Goal: Information Seeking & Learning: Find specific fact

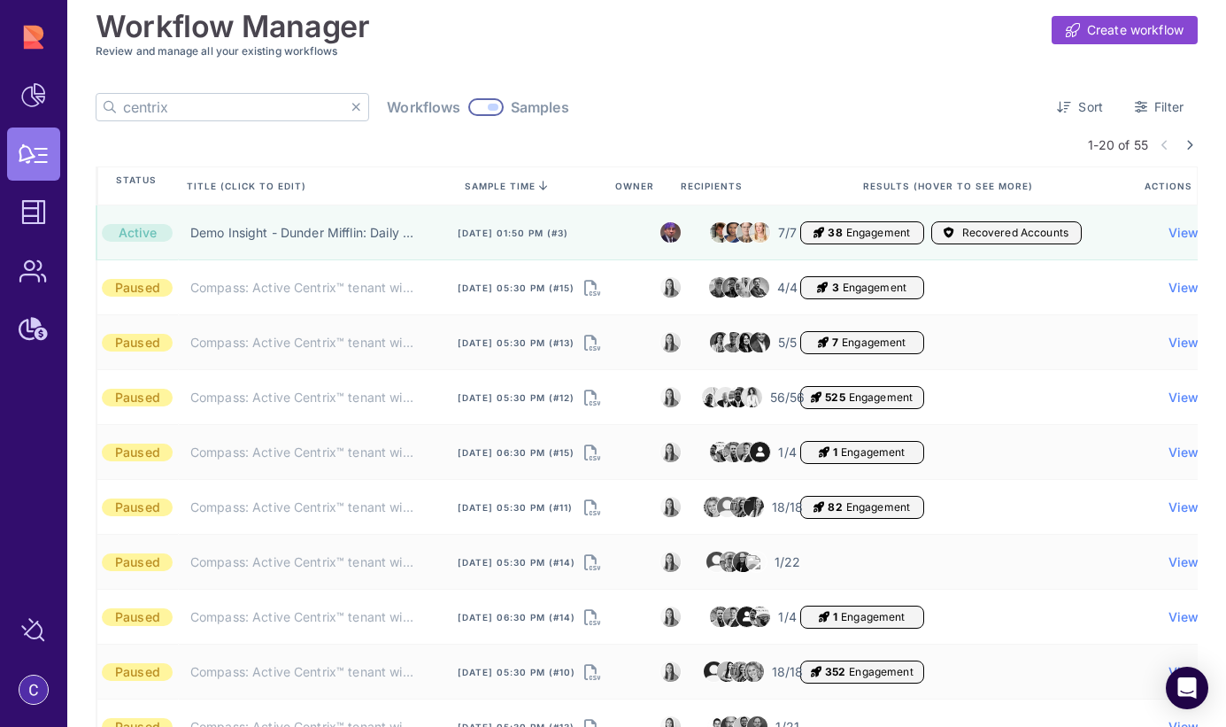
click at [351, 111] on icon at bounding box center [356, 107] width 10 height 12
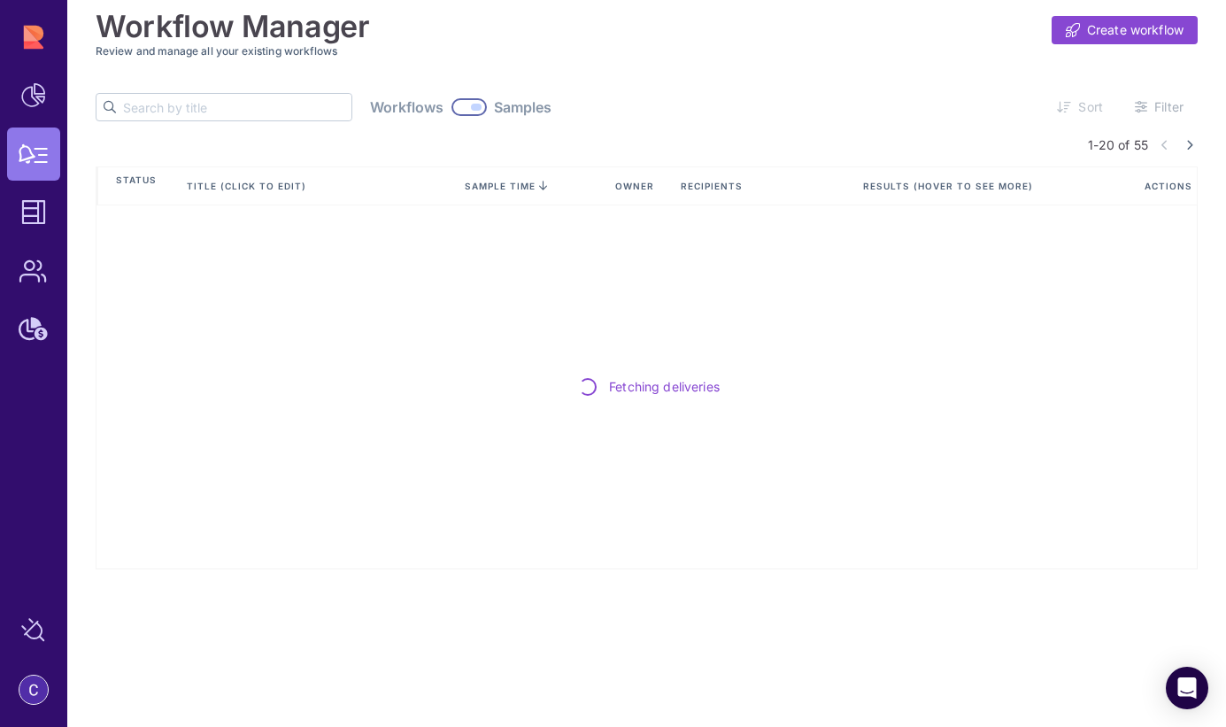
click at [206, 104] on input "text" at bounding box center [237, 107] width 228 height 27
type input "vipr"
click at [468, 105] on div at bounding box center [485, 107] width 35 height 18
click at [351, 107] on icon at bounding box center [356, 107] width 10 height 12
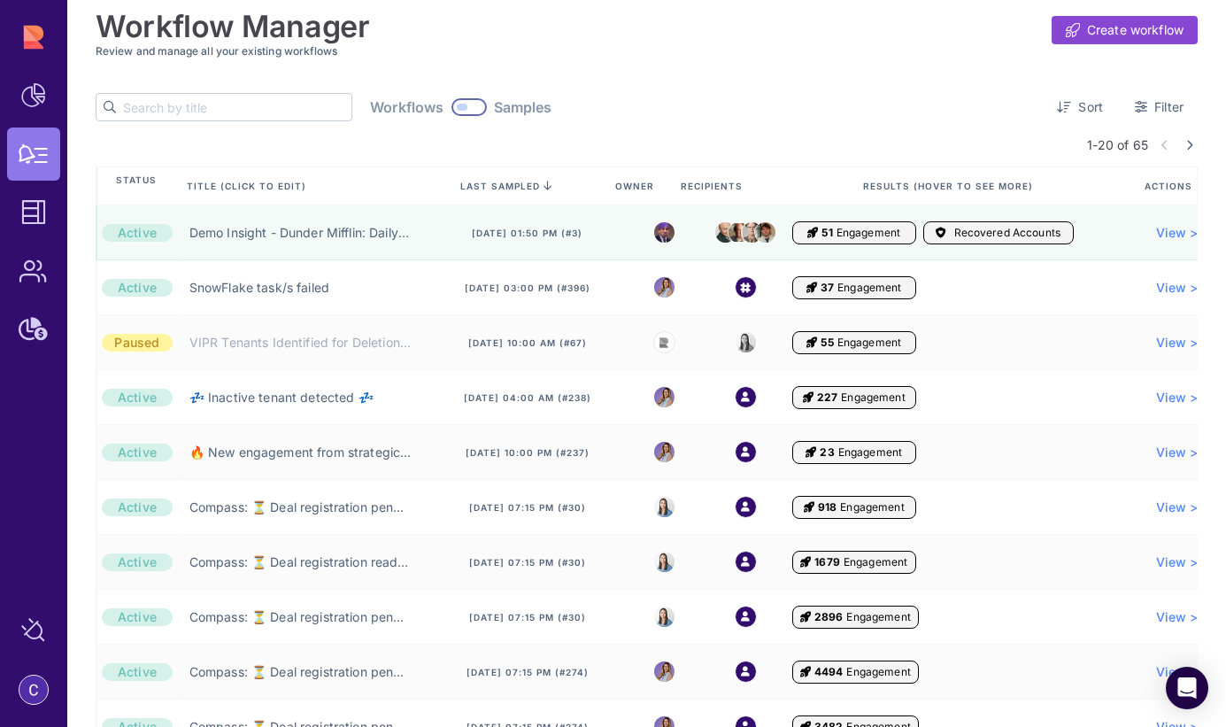
click at [150, 115] on input "text" at bounding box center [237, 107] width 228 height 27
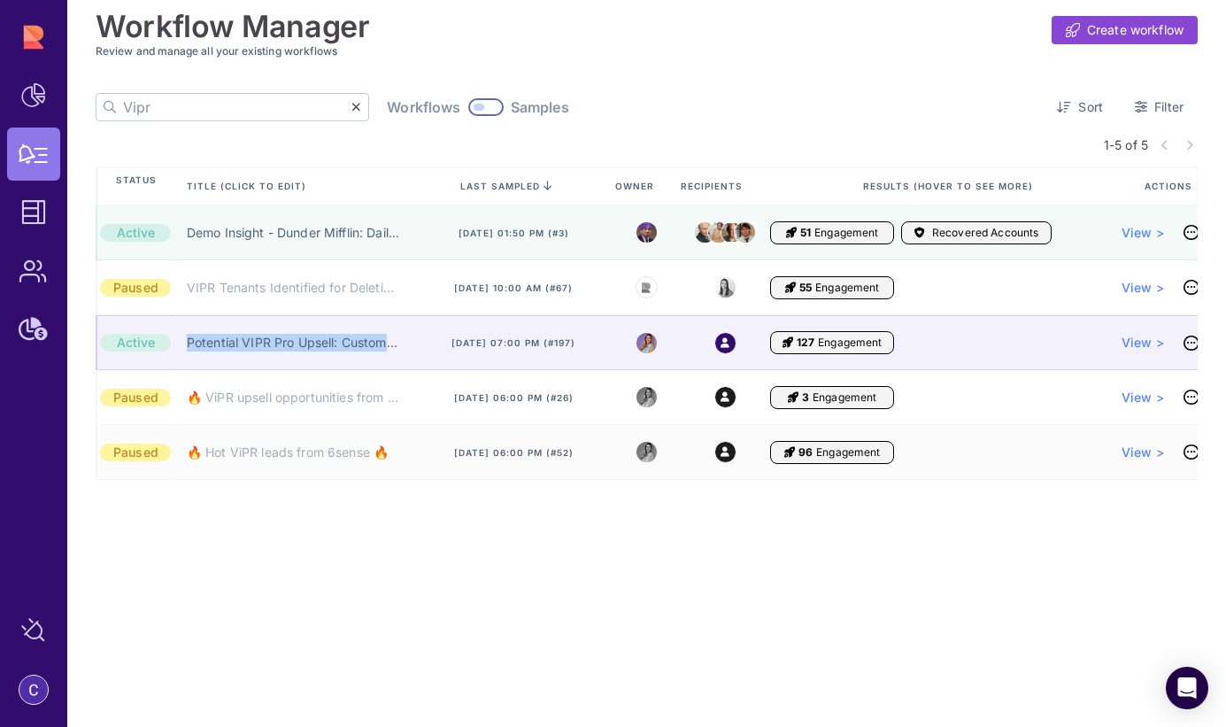
drag, startPoint x: 182, startPoint y: 342, endPoint x: 442, endPoint y: 346, distance: 259.3
click at [442, 346] on div "Active Potential VIPR Pro Upsell: Customers with Multiple Vulnerability Scanner…" at bounding box center [658, 342] width 1124 height 55
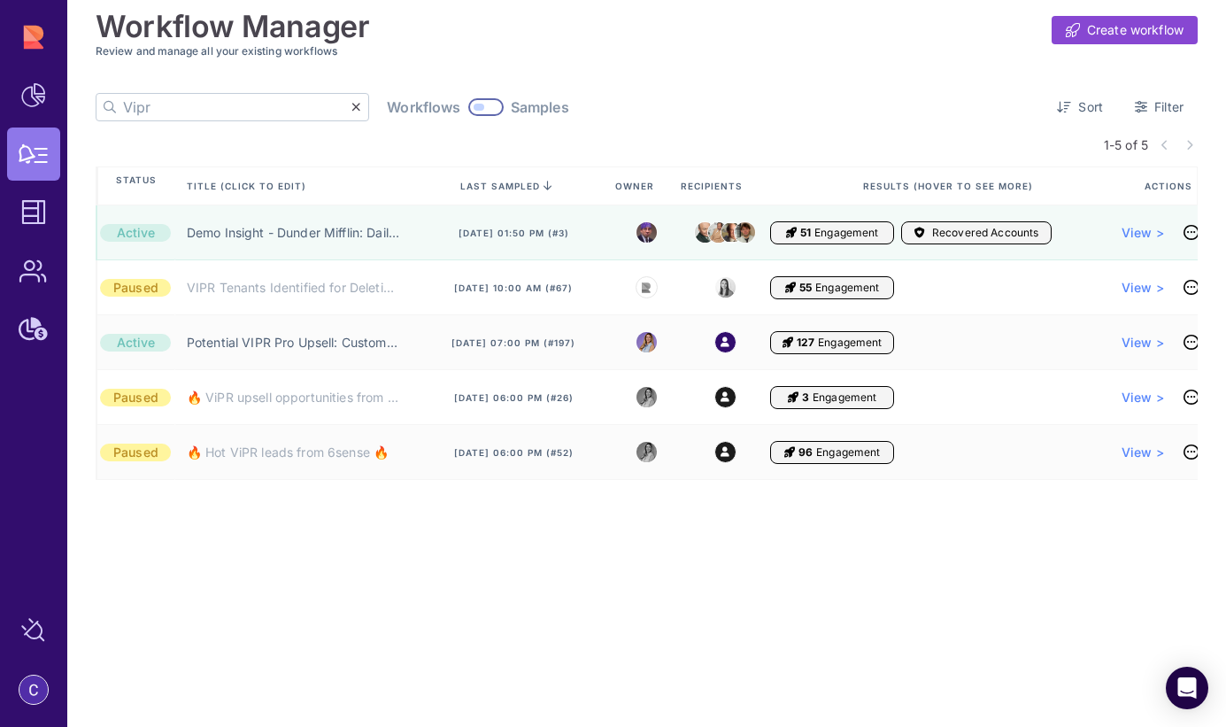
click at [237, 109] on input "Vipr" at bounding box center [237, 107] width 228 height 27
paste input "Potential VIPR Pro Upsell: Customers with Multiple Vulnerability Scanners"
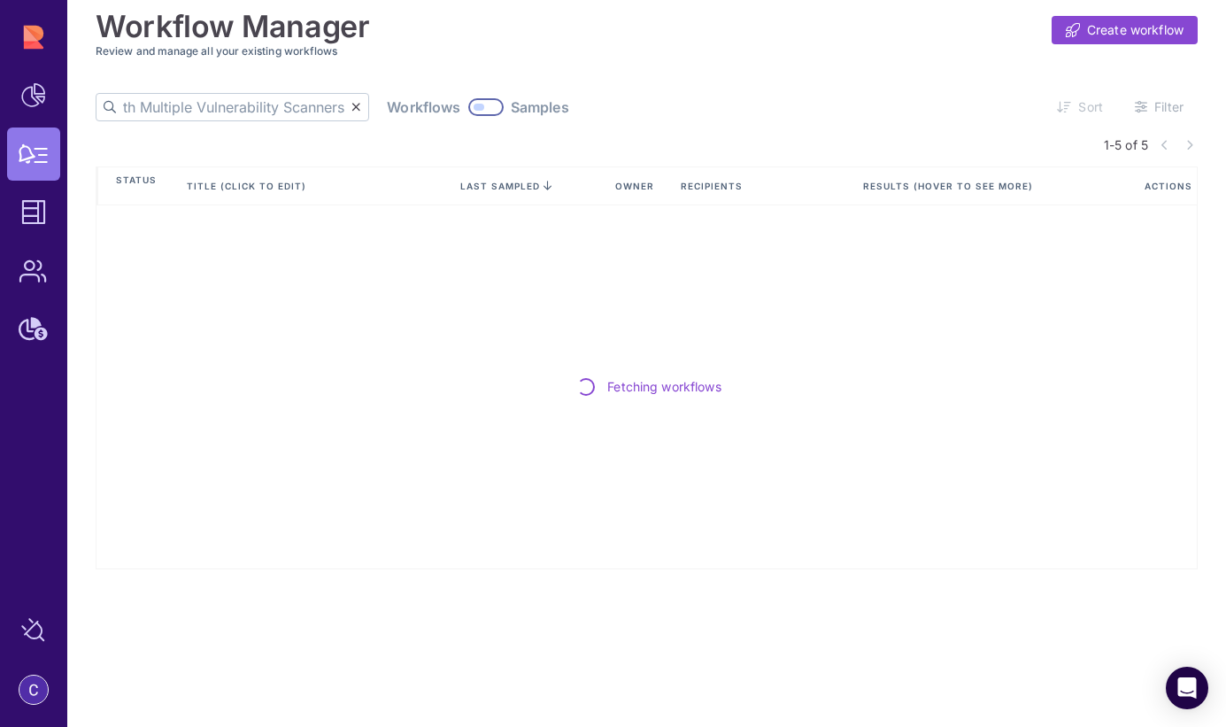
type input "Potential VIPR Pro Upsell: Customers with Multiple Vulnerability Scanners"
click at [468, 103] on div at bounding box center [485, 107] width 35 height 18
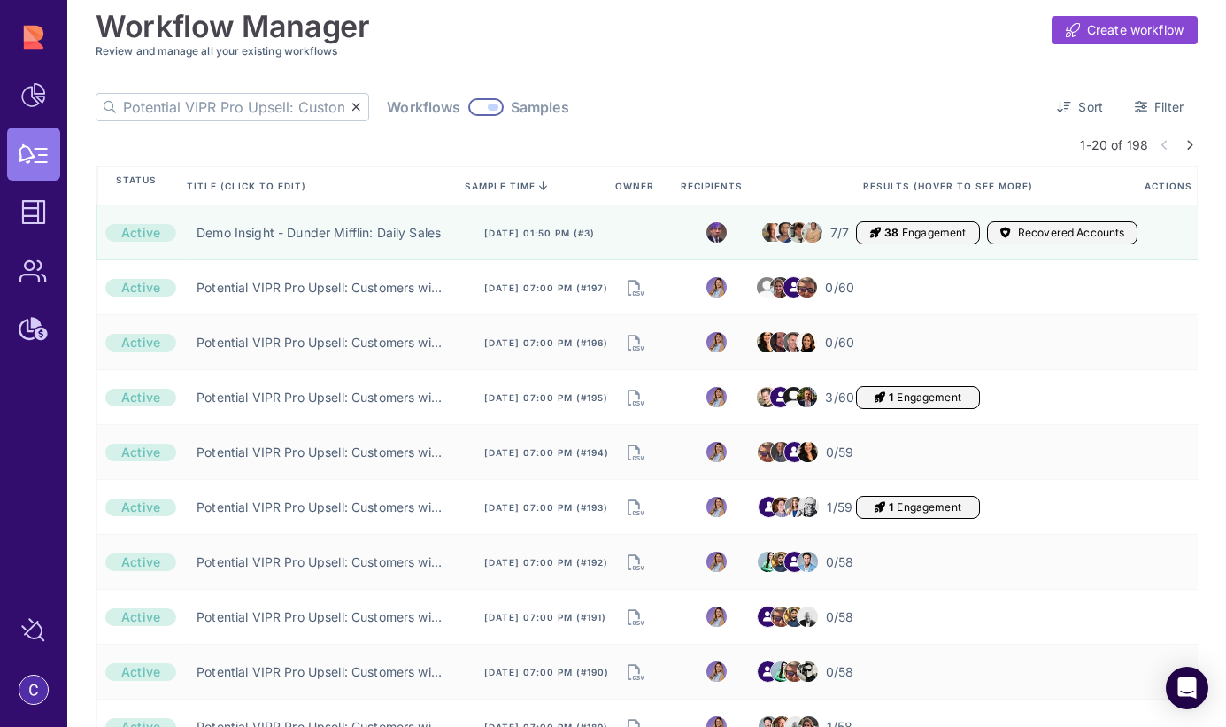
click at [1186, 145] on icon at bounding box center [1189, 145] width 7 height 11
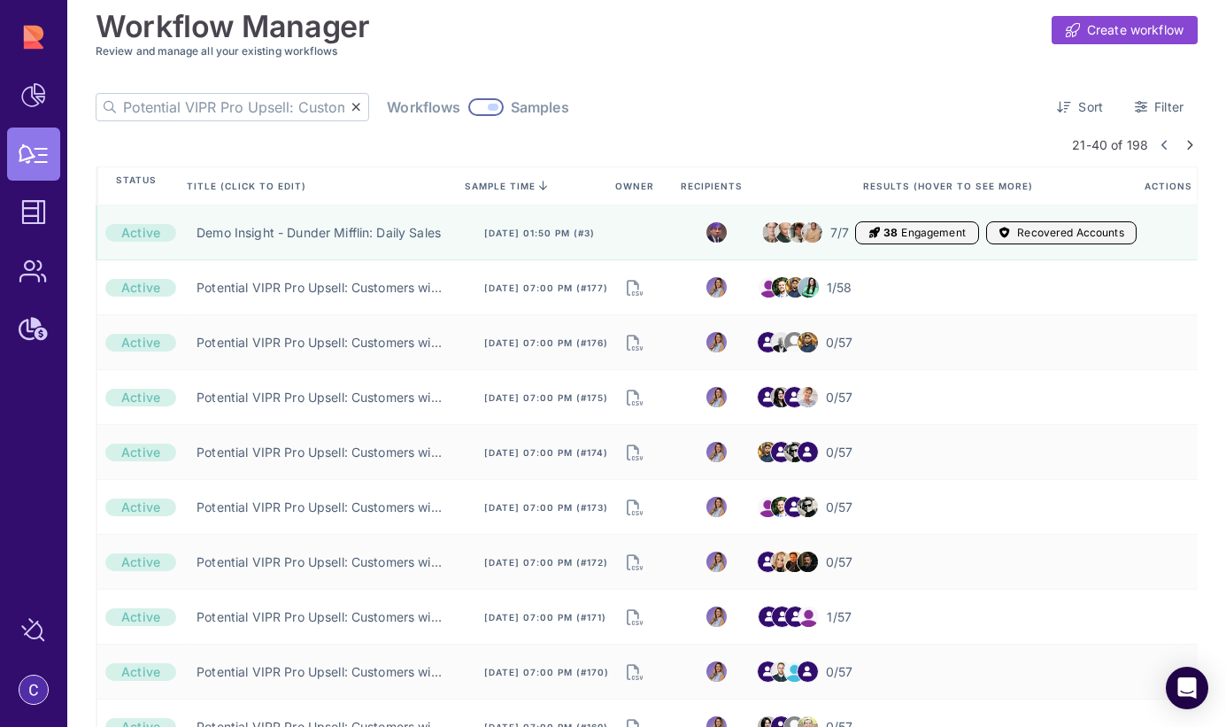
click at [1188, 144] on link at bounding box center [1189, 145] width 16 height 11
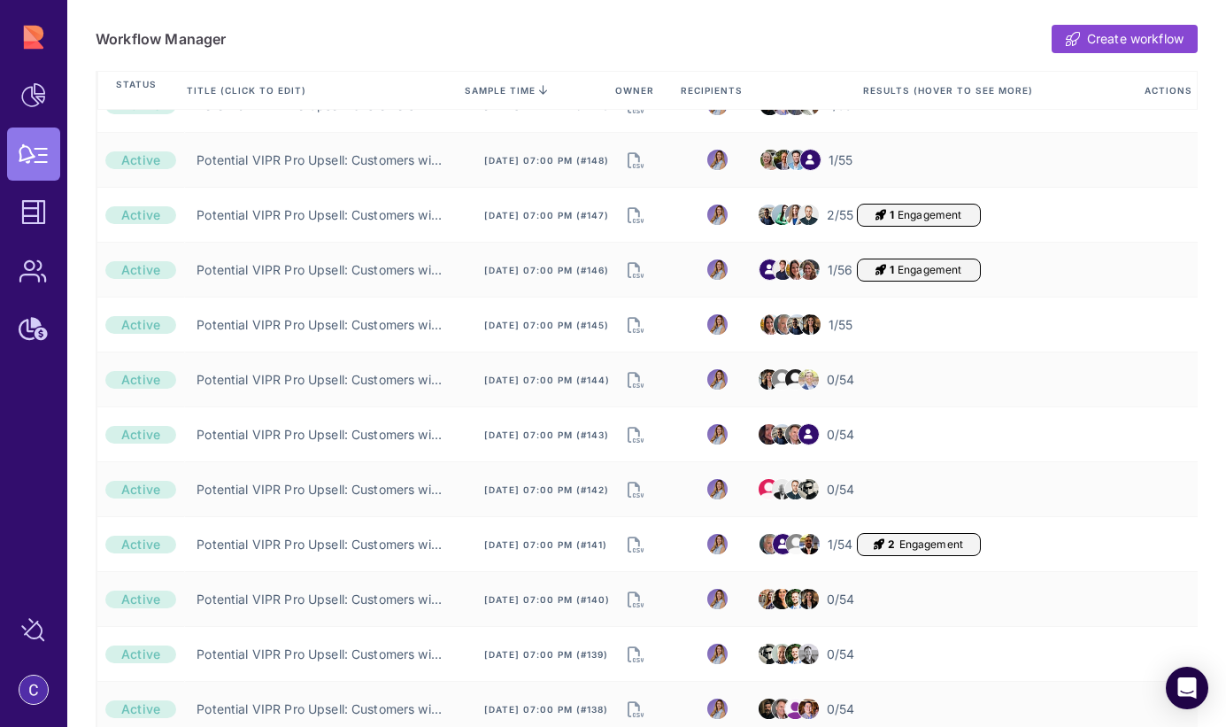
scroll to position [636, 0]
